Goal: Answer question/provide support: Share knowledge or assist other users

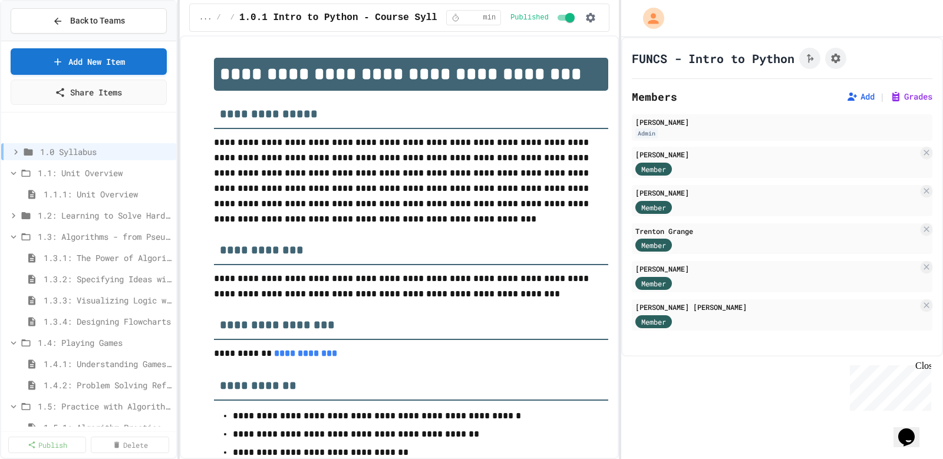
scroll to position [59, 0]
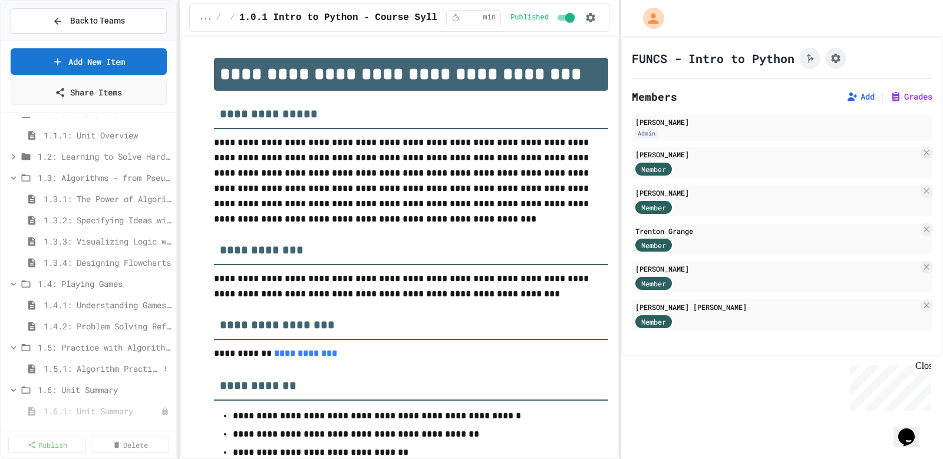
click at [121, 369] on span "1.5.1: Algorithm Practice Exercises" at bounding box center [102, 369] width 116 height 12
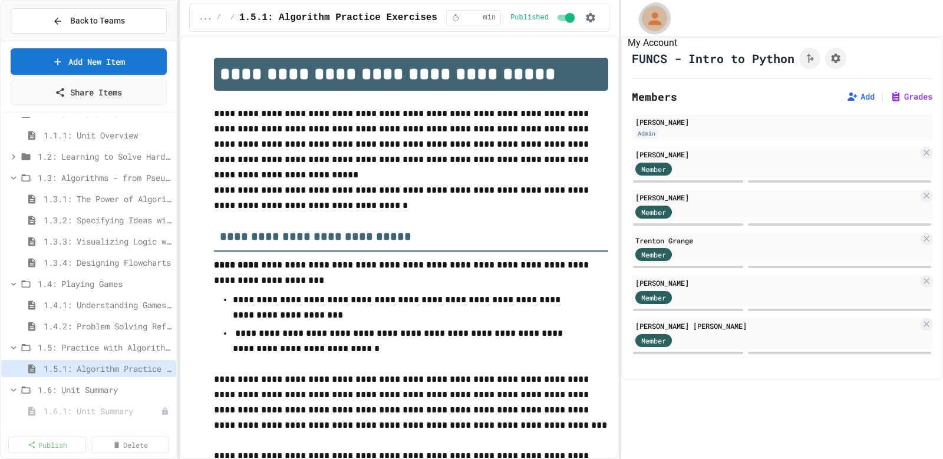
click at [654, 25] on icon "My Account" at bounding box center [654, 18] width 19 height 19
click at [592, 15] on div at bounding box center [471, 229] width 943 height 459
click at [591, 15] on icon "button" at bounding box center [590, 17] width 9 height 9
click at [556, 71] on li "Student Preview" at bounding box center [558, 62] width 84 height 21
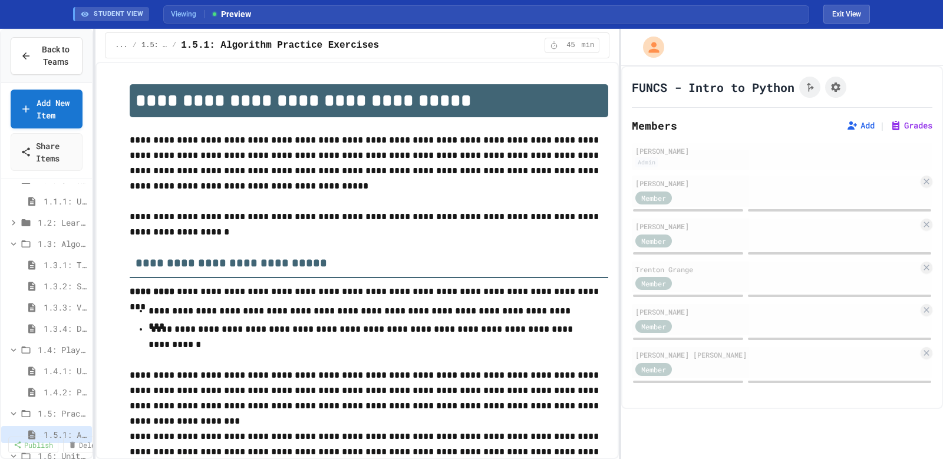
click at [95, 137] on div "**********" at bounding box center [471, 244] width 943 height 430
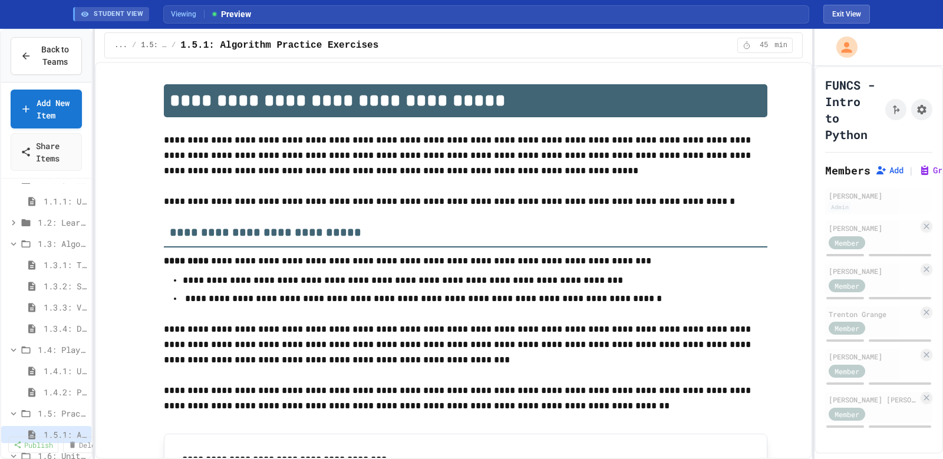
click at [816, 140] on div "**********" at bounding box center [471, 244] width 943 height 430
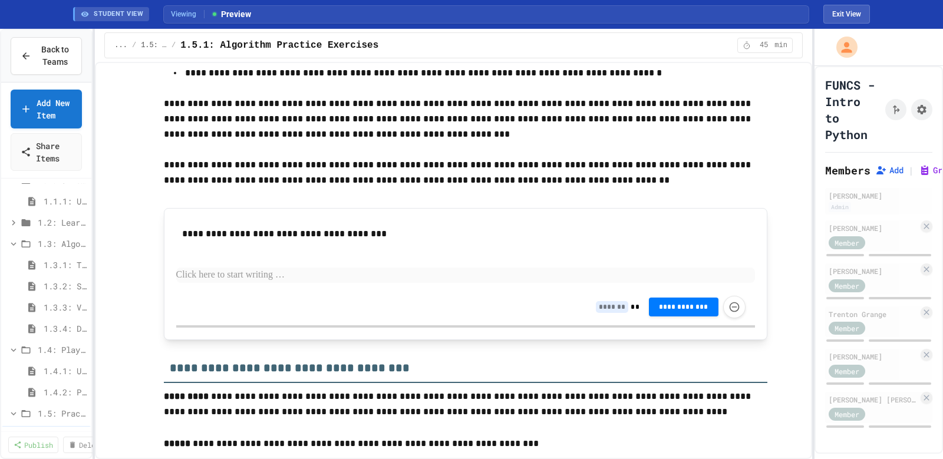
scroll to position [236, 0]
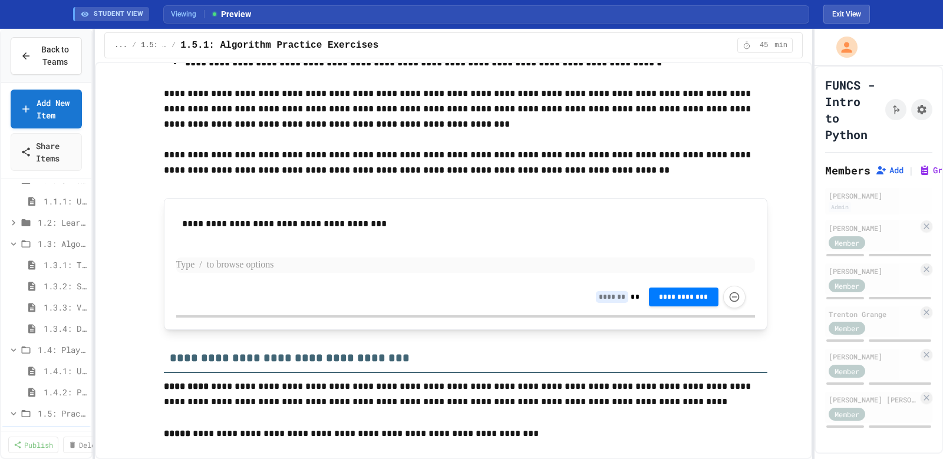
click at [256, 271] on p at bounding box center [465, 265] width 579 height 15
click at [424, 269] on p at bounding box center [465, 265] width 579 height 15
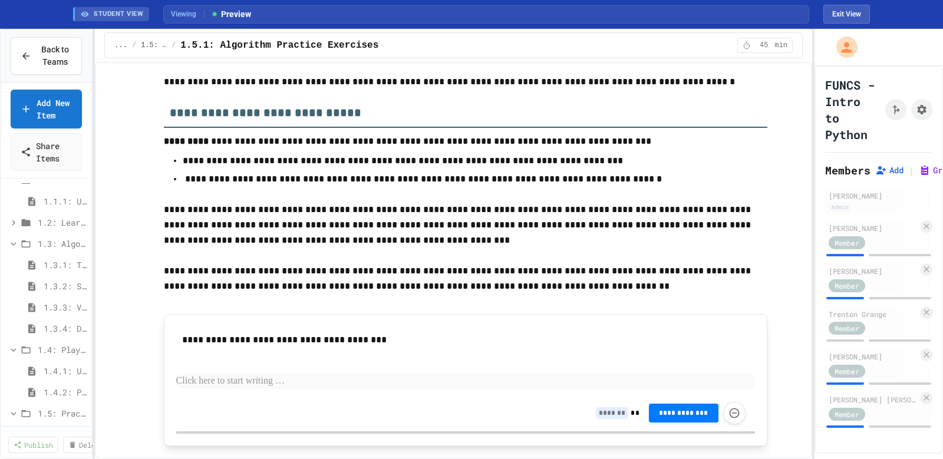
scroll to position [177, 0]
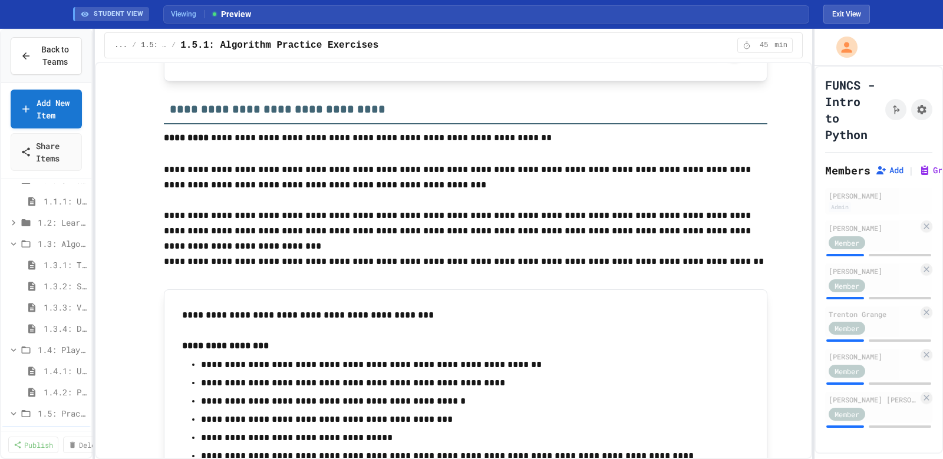
scroll to position [1208, 0]
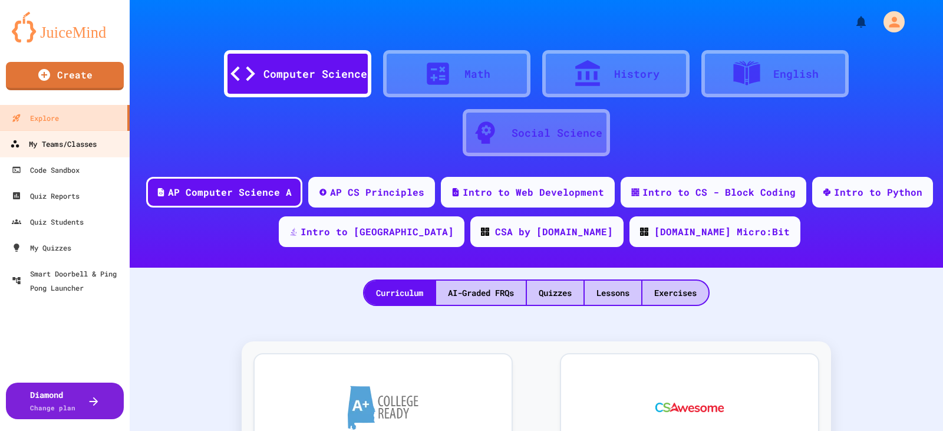
click at [53, 151] on link "My Teams/Classes" at bounding box center [65, 143] width 134 height 27
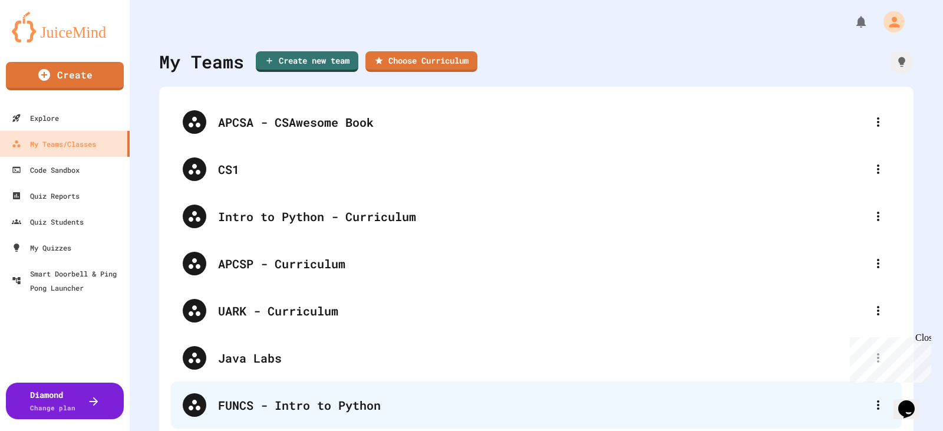
click at [320, 394] on div "FUNCS - Intro to Python" at bounding box center [536, 404] width 731 height 47
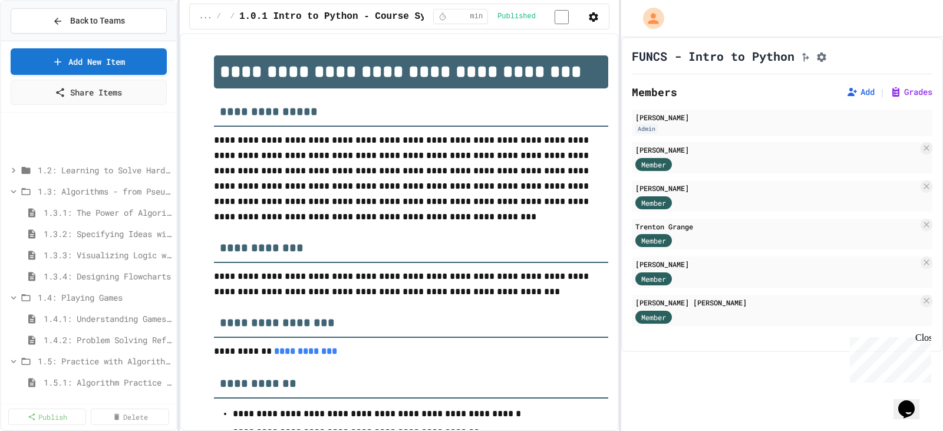
scroll to position [118, 0]
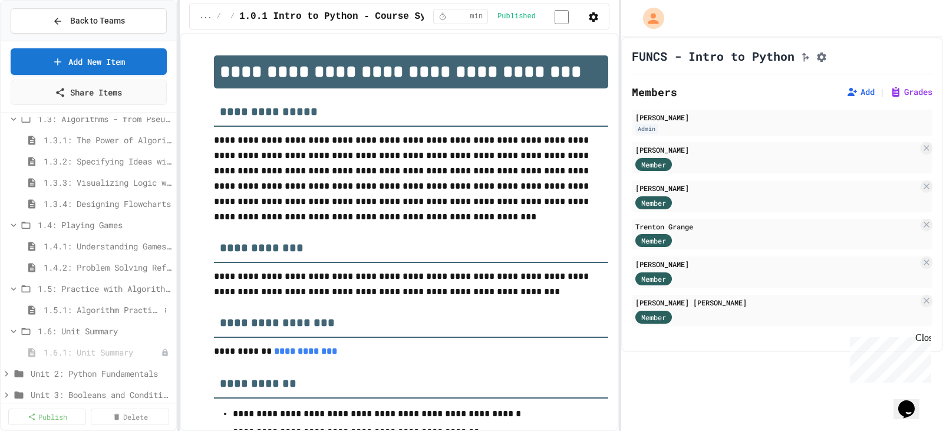
click at [75, 313] on span "1.5.1: Algorithm Practice Exercises" at bounding box center [102, 310] width 116 height 12
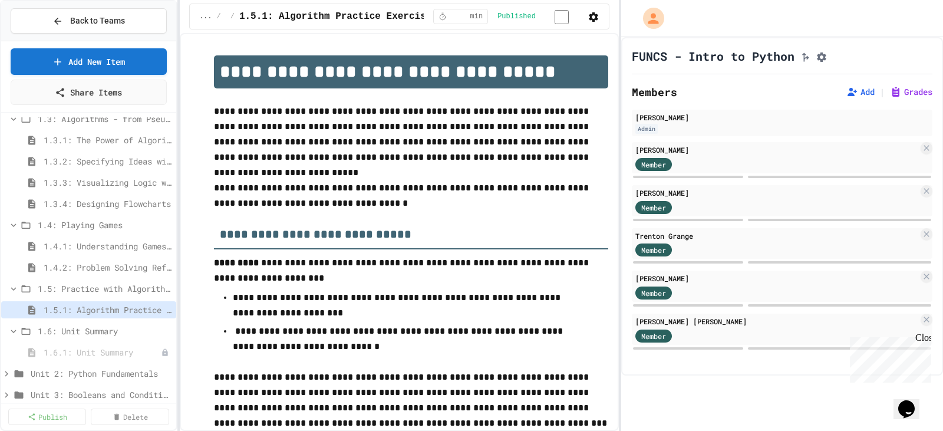
click at [595, 19] on icon "button" at bounding box center [593, 16] width 9 height 9
click at [582, 41] on li "Edit Lesson Plan" at bounding box center [558, 41] width 84 height 21
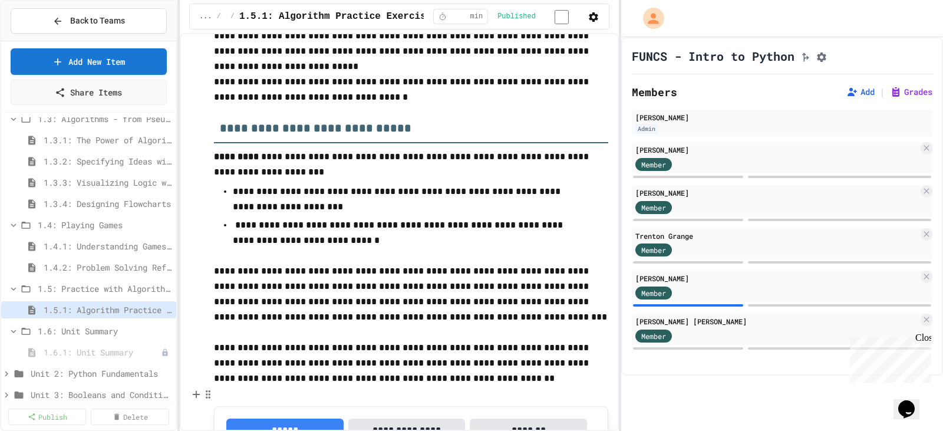
scroll to position [295, 0]
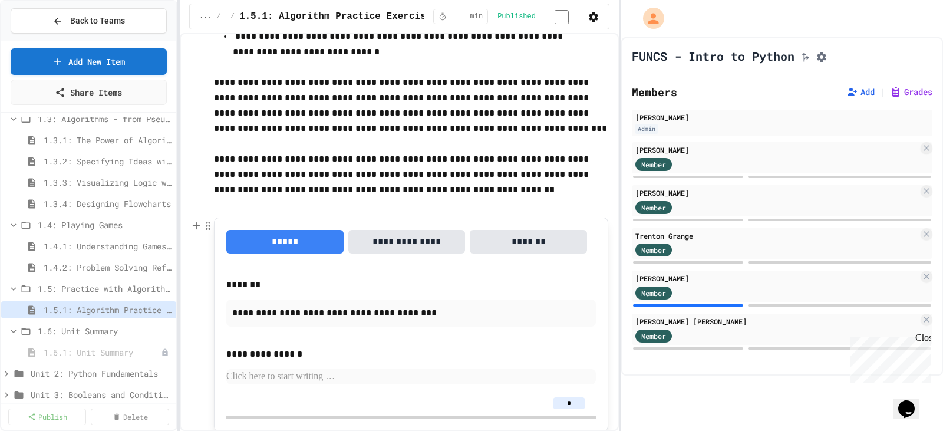
click at [427, 240] on button "**********" at bounding box center [406, 242] width 117 height 24
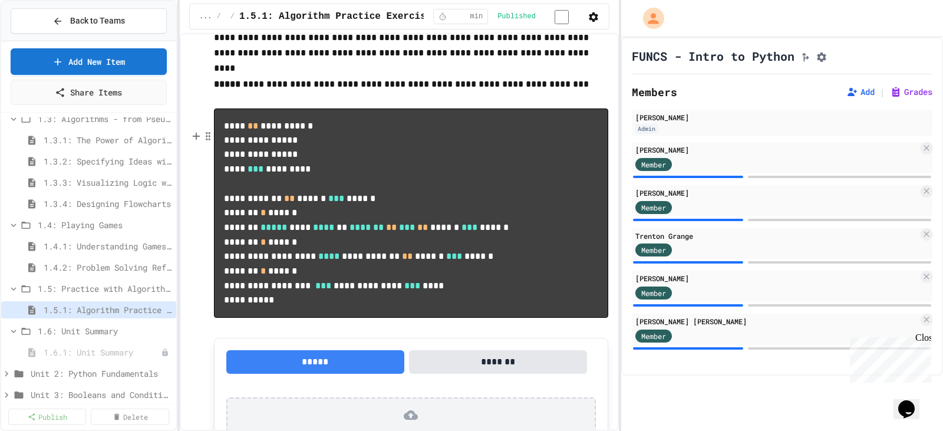
scroll to position [766, 0]
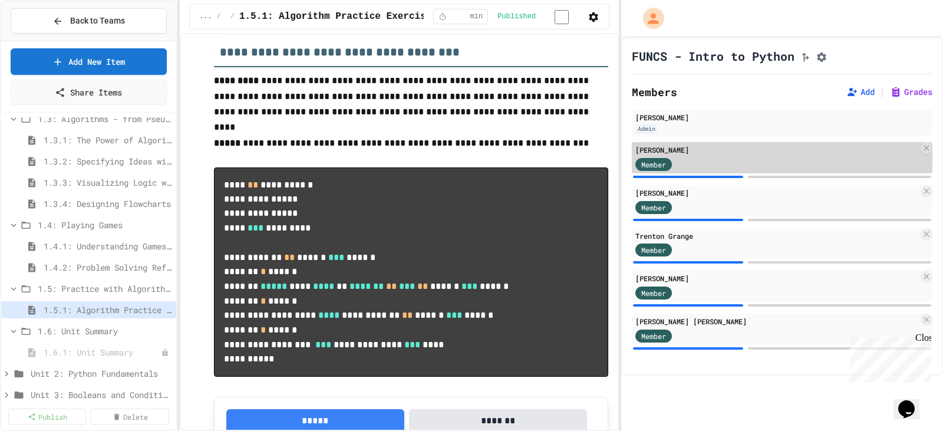
click at [811, 152] on div "[PERSON_NAME]" at bounding box center [776, 149] width 283 height 11
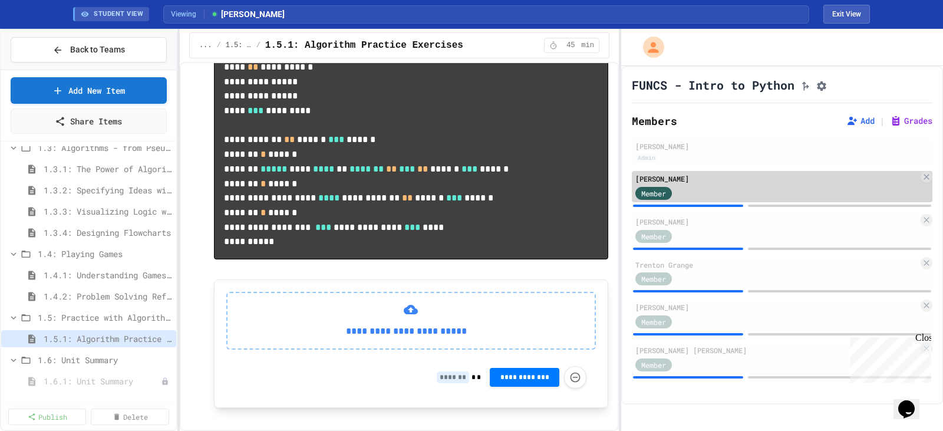
click at [705, 195] on div "Member" at bounding box center [776, 192] width 283 height 15
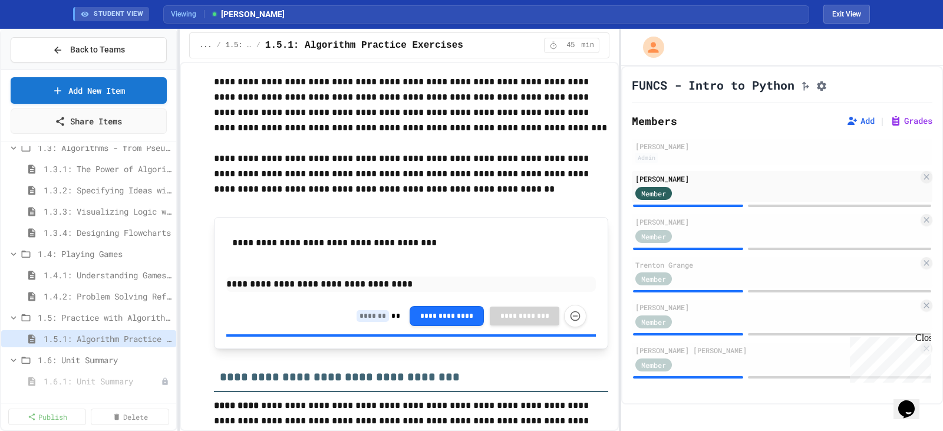
scroll to position [354, 0]
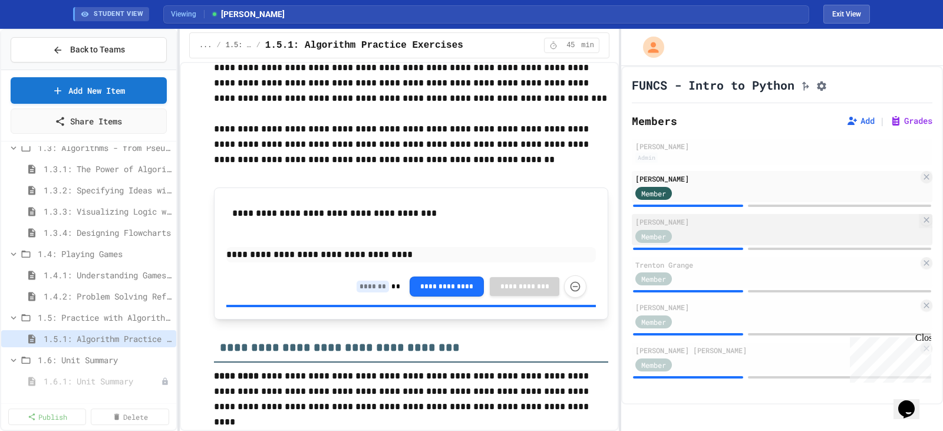
click at [737, 226] on div "[PERSON_NAME]" at bounding box center [776, 221] width 283 height 11
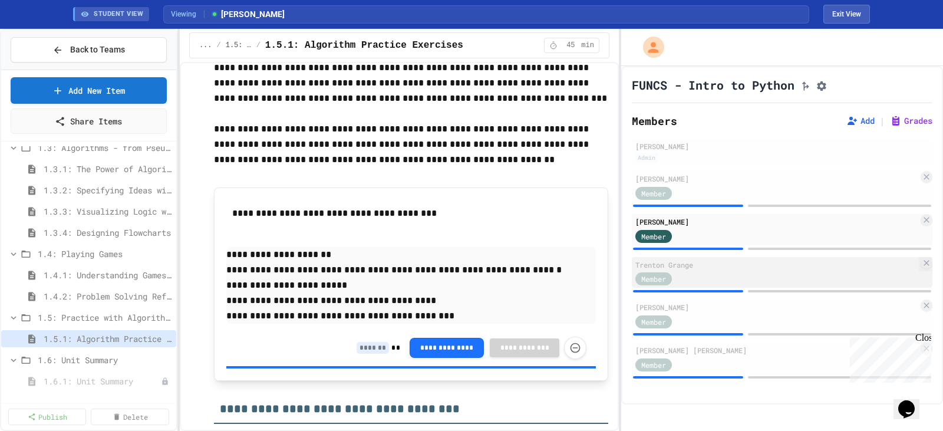
click at [739, 278] on div "Member" at bounding box center [776, 278] width 283 height 15
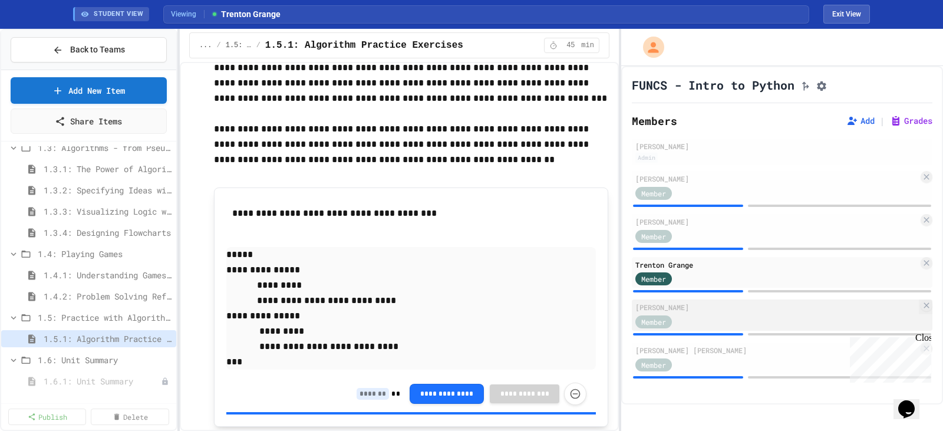
click at [740, 312] on div "[PERSON_NAME]" at bounding box center [776, 307] width 283 height 11
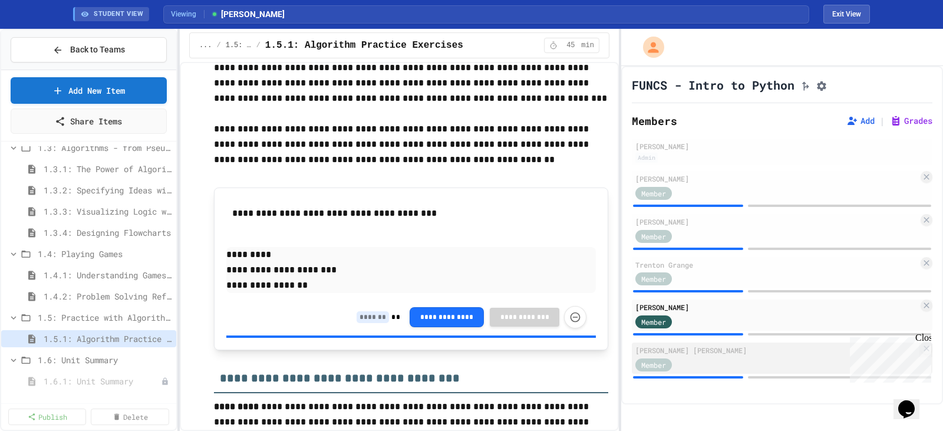
click at [750, 354] on div "[PERSON_NAME] [PERSON_NAME]" at bounding box center [776, 350] width 283 height 11
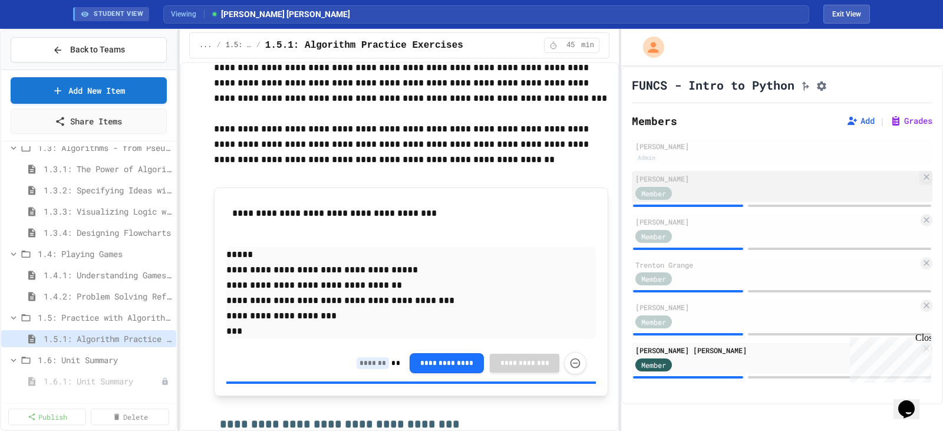
click at [788, 200] on div "Member" at bounding box center [776, 192] width 283 height 15
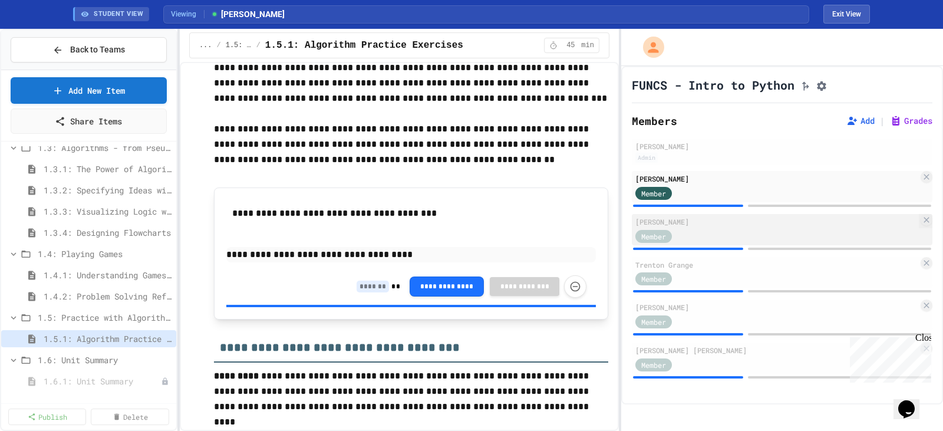
click at [809, 234] on div "Member" at bounding box center [776, 235] width 283 height 15
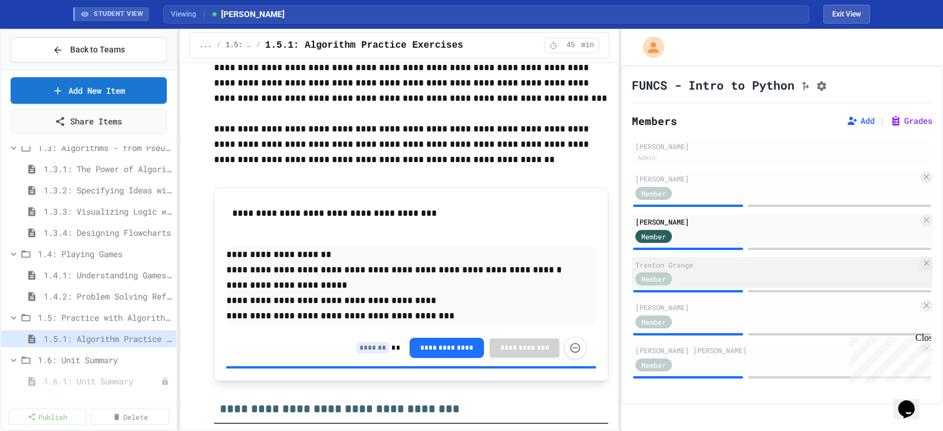
click at [755, 286] on div "Member" at bounding box center [776, 278] width 283 height 15
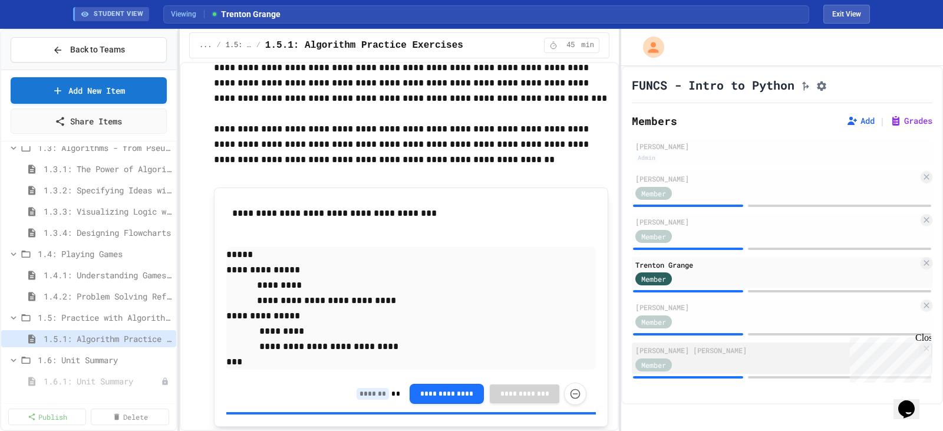
click at [735, 361] on div "[PERSON_NAME] [PERSON_NAME] Member" at bounding box center [782, 357] width 301 height 31
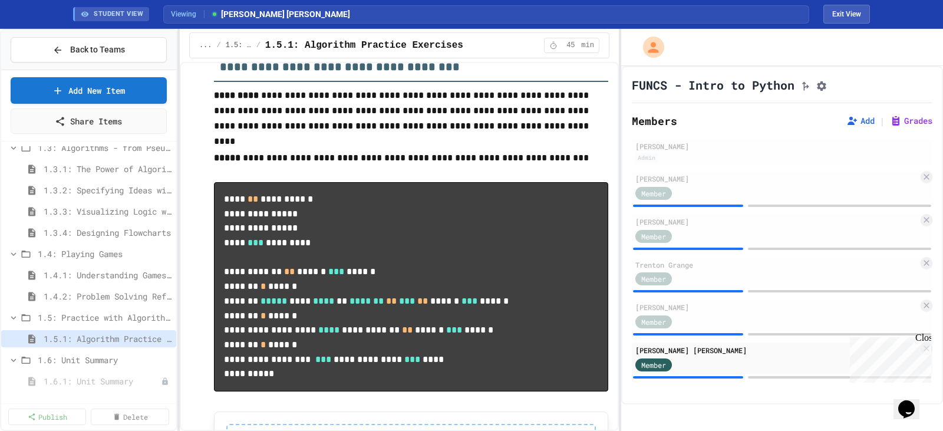
scroll to position [766, 0]
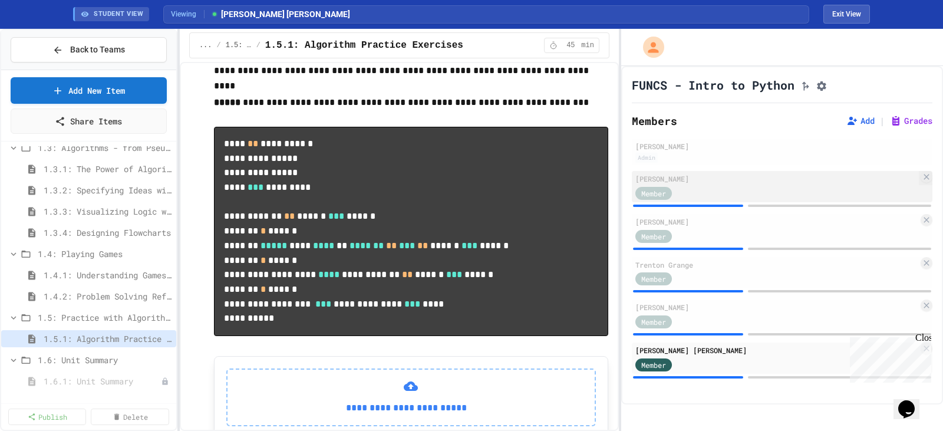
click at [760, 184] on div "[PERSON_NAME]" at bounding box center [776, 178] width 283 height 11
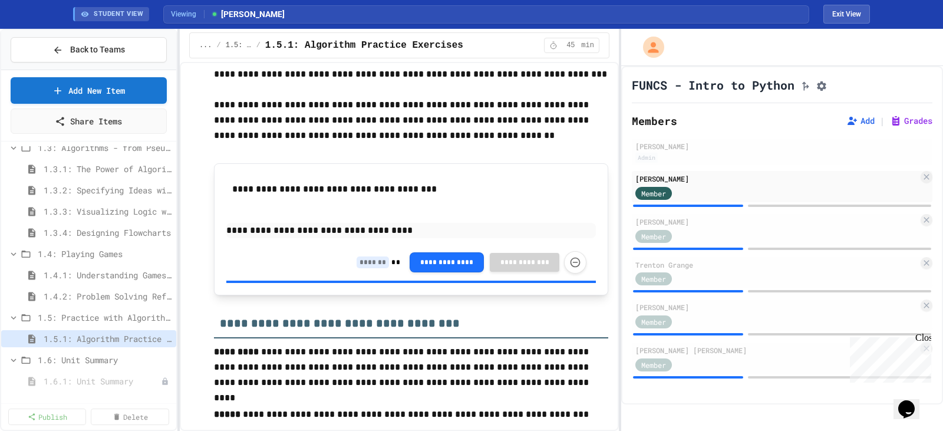
scroll to position [336, 0]
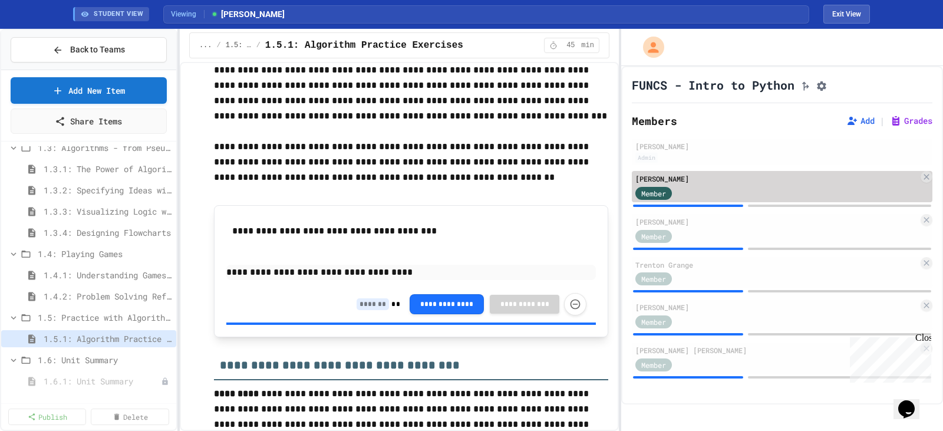
click at [760, 200] on div "Member" at bounding box center [776, 192] width 283 height 15
click at [757, 184] on div "[PERSON_NAME]" at bounding box center [776, 178] width 283 height 11
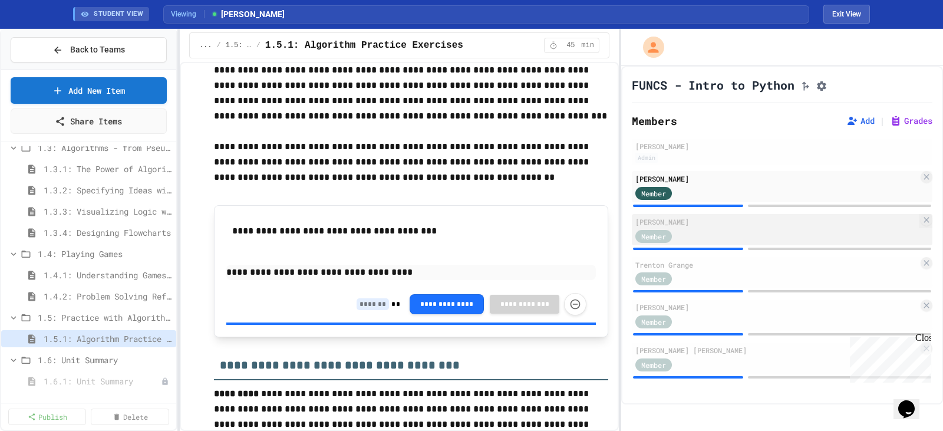
click at [763, 227] on div "[PERSON_NAME]" at bounding box center [776, 221] width 283 height 11
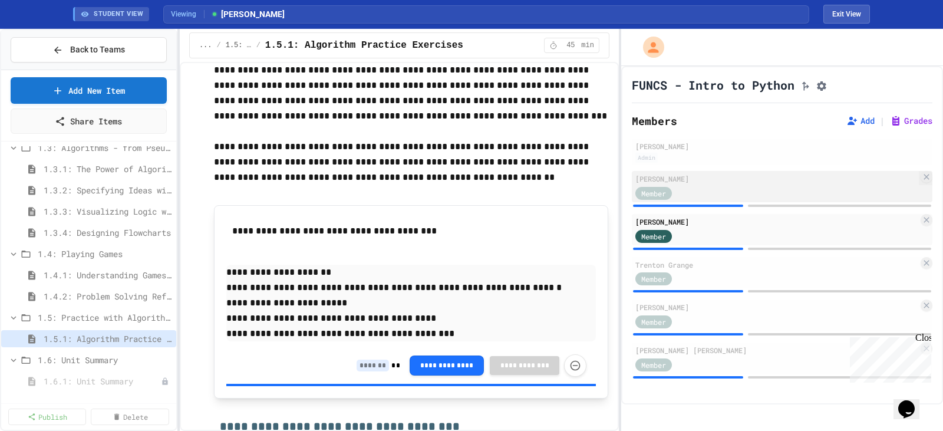
click at [760, 189] on div "[PERSON_NAME] Member" at bounding box center [782, 186] width 301 height 31
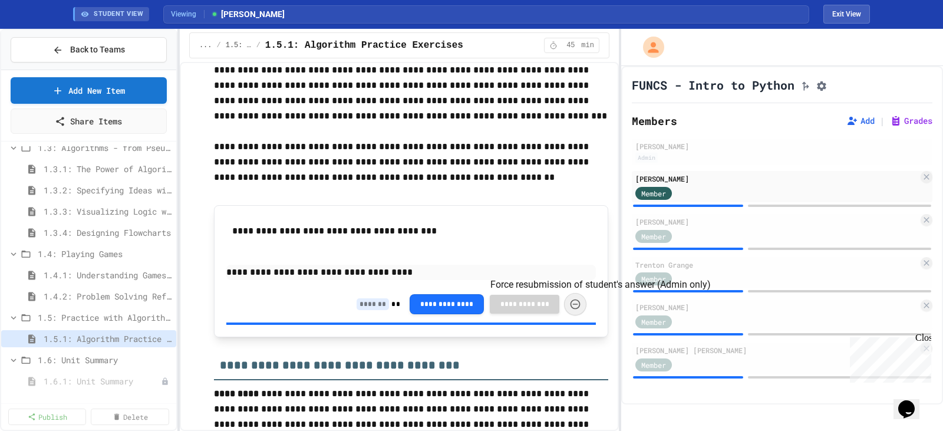
click at [569, 305] on icon "Force resubmission of student's answer (Admin only)" at bounding box center [575, 304] width 12 height 12
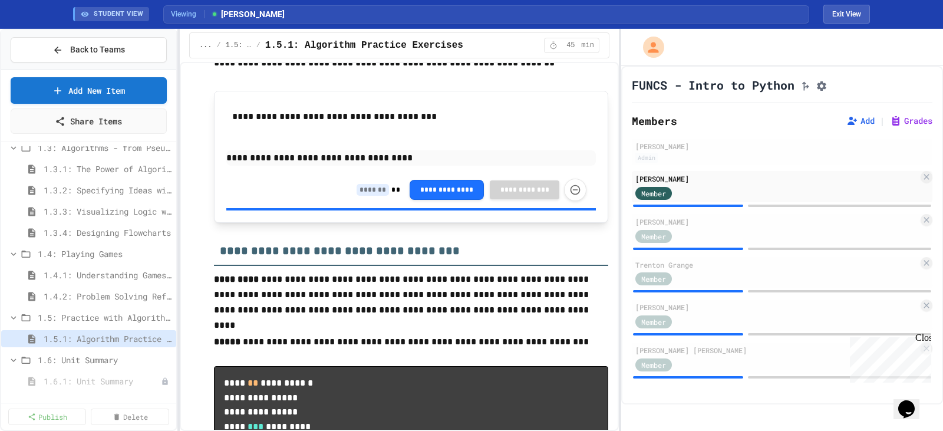
scroll to position [395, 0]
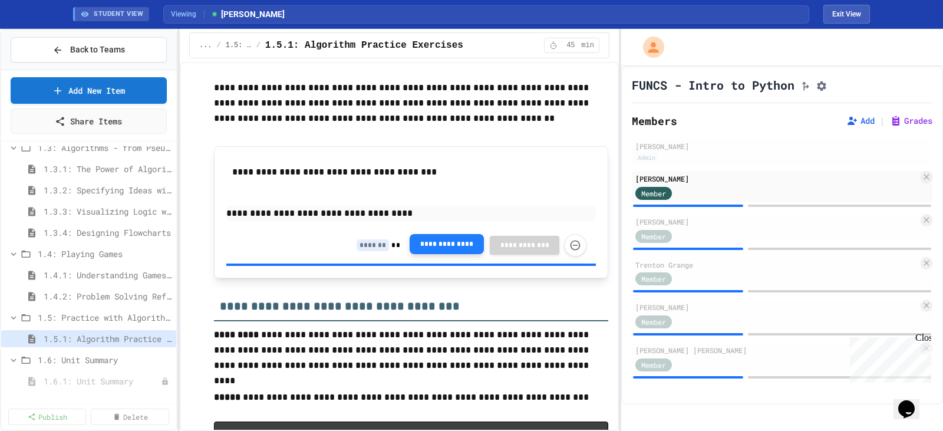
click at [433, 245] on button "**********" at bounding box center [447, 244] width 74 height 20
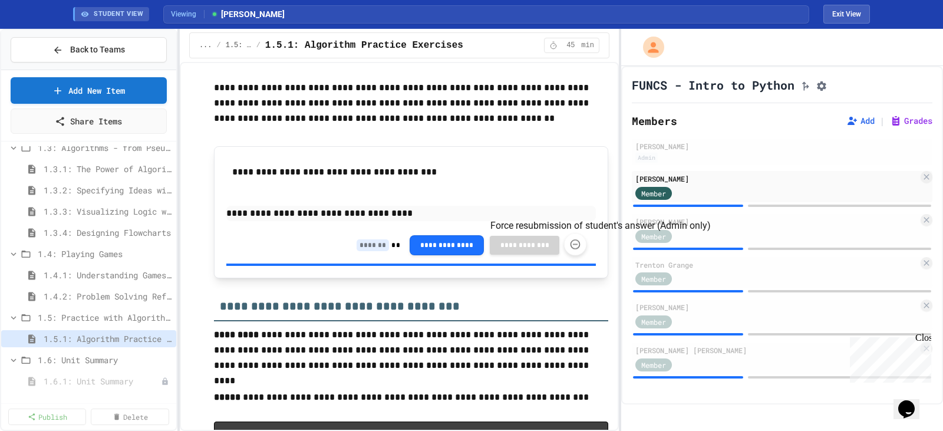
click at [564, 242] on button "Force resubmission of student's answer (Admin only)" at bounding box center [575, 244] width 22 height 22
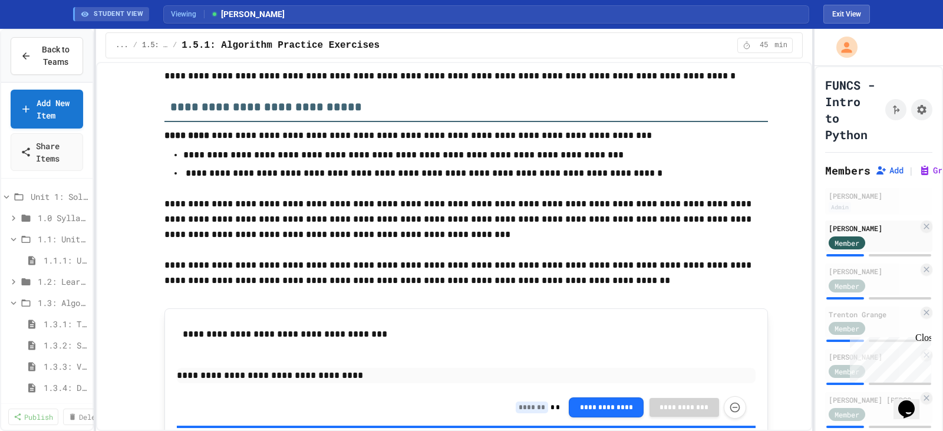
scroll to position [236, 0]
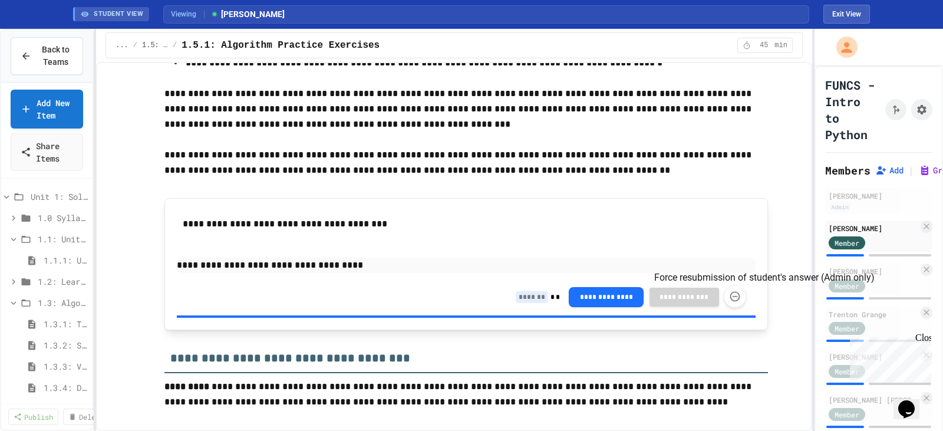
click at [732, 295] on icon "Force resubmission of student's answer (Admin only)" at bounding box center [735, 297] width 12 height 12
click at [592, 298] on button "**********" at bounding box center [606, 296] width 74 height 20
click at [370, 241] on div "**********" at bounding box center [466, 244] width 579 height 68
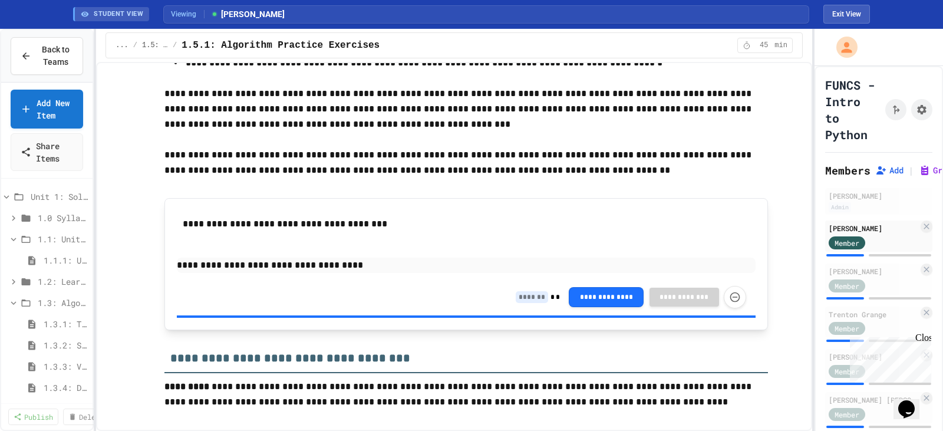
drag, startPoint x: 452, startPoint y: 253, endPoint x: 445, endPoint y: 253, distance: 6.5
click at [447, 253] on div "**********" at bounding box center [466, 244] width 579 height 68
drag, startPoint x: 429, startPoint y: 258, endPoint x: 343, endPoint y: 154, distance: 134.0
click at [343, 154] on p "**********" at bounding box center [466, 162] width 604 height 31
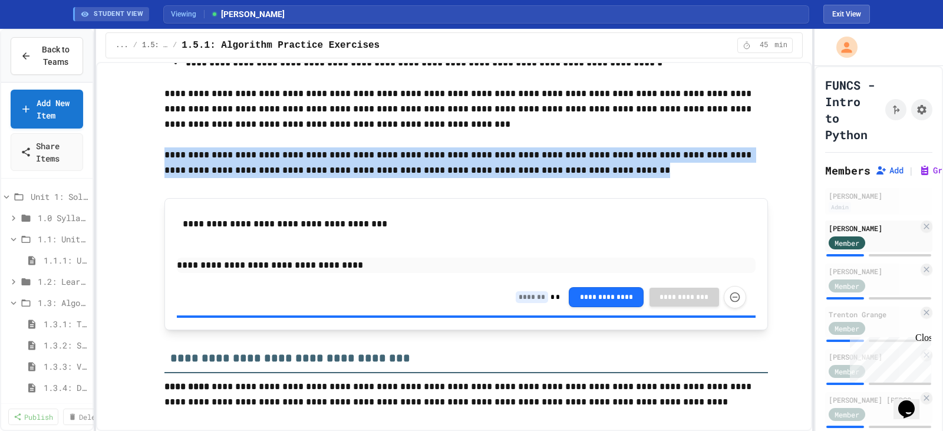
click at [343, 154] on p "**********" at bounding box center [466, 162] width 604 height 31
drag, startPoint x: 389, startPoint y: 242, endPoint x: 392, endPoint y: 236, distance: 7.1
click at [390, 242] on div "**********" at bounding box center [466, 244] width 579 height 68
